Goal: Find specific page/section: Find specific page/section

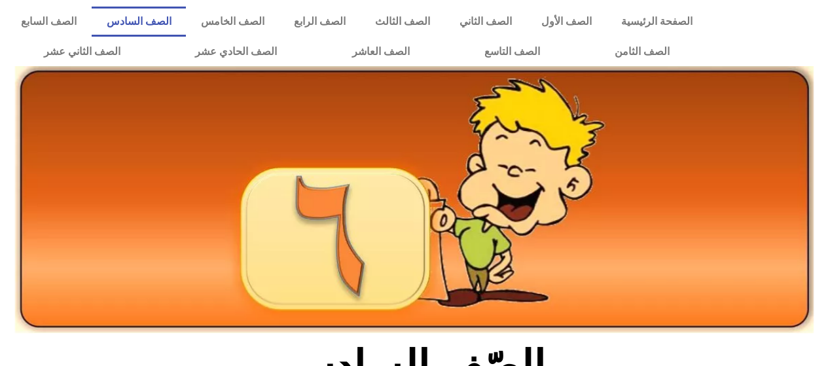
click at [186, 25] on link "الصف السادس" at bounding box center [139, 22] width 94 height 30
click at [186, 20] on link "الصف السادس" at bounding box center [139, 22] width 94 height 30
click at [340, 15] on link "الصف الرابع" at bounding box center [319, 22] width 81 height 30
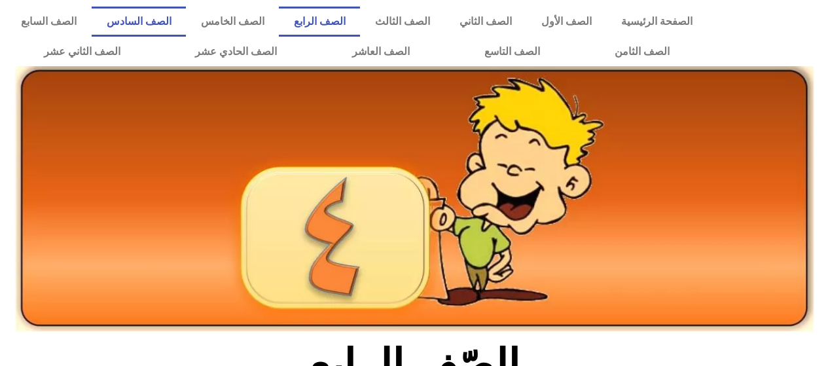
click at [181, 22] on link "الصف السادس" at bounding box center [139, 22] width 94 height 30
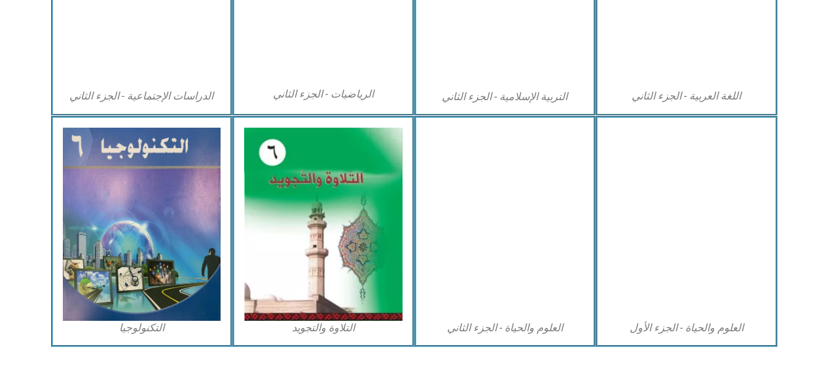
scroll to position [801, 0]
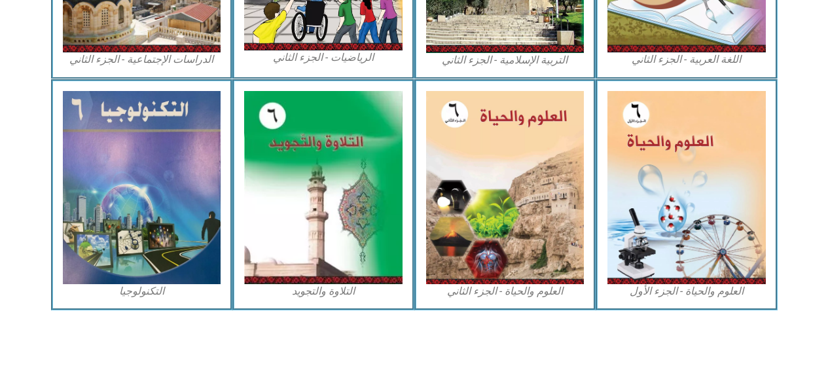
drag, startPoint x: 290, startPoint y: 241, endPoint x: 295, endPoint y: 224, distance: 18.4
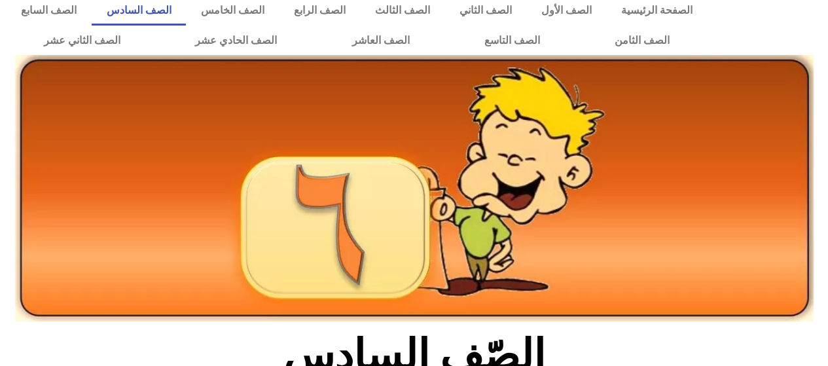
scroll to position [1, 0]
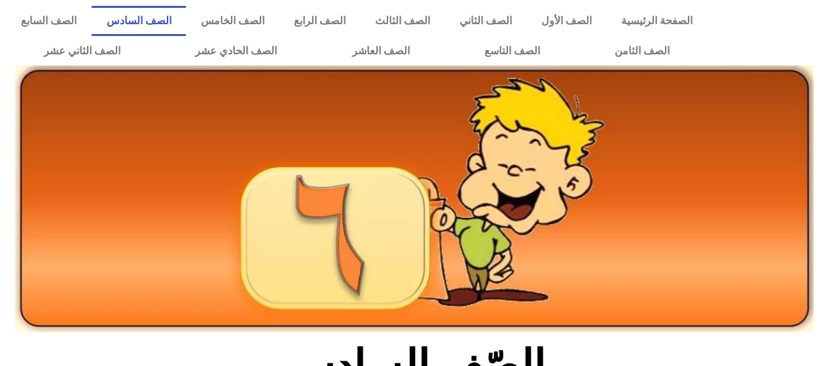
click at [186, 23] on link "الصف السادس" at bounding box center [139, 21] width 94 height 30
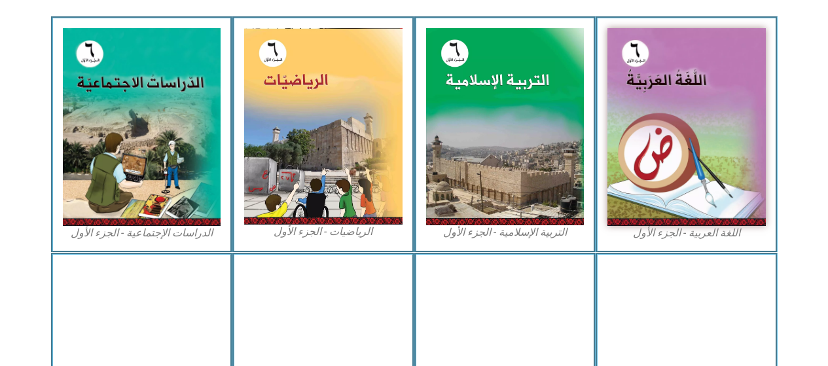
scroll to position [393, 0]
